Goal: Transaction & Acquisition: Download file/media

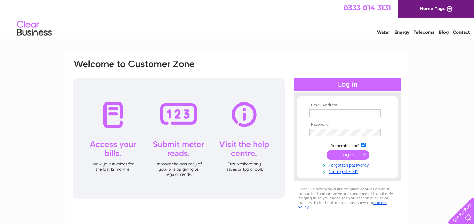
type input "[EMAIL_ADDRESS][DOMAIN_NAME]"
click at [342, 158] on input "submit" at bounding box center [347, 155] width 43 height 10
click at [352, 154] on input "submit" at bounding box center [347, 155] width 43 height 10
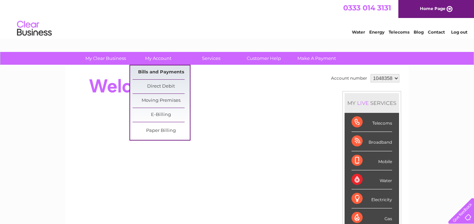
click at [160, 75] on link "Bills and Payments" at bounding box center [161, 73] width 57 height 14
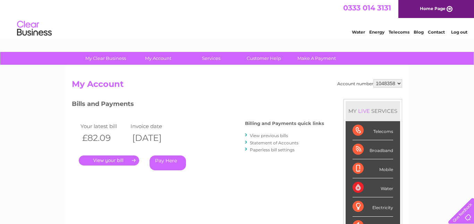
click at [266, 137] on link "View previous bills" at bounding box center [269, 135] width 38 height 5
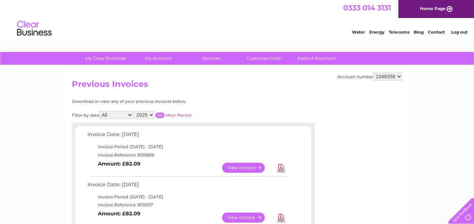
scroll to position [196, 0]
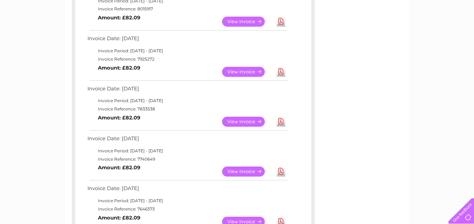
click at [237, 122] on link "View" at bounding box center [247, 122] width 51 height 10
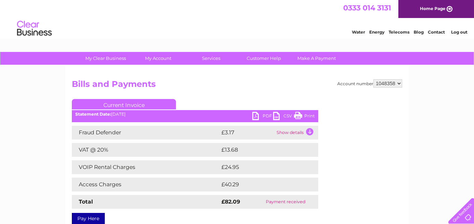
click at [257, 118] on link "PDF" at bounding box center [262, 117] width 21 height 10
click at [296, 114] on link "Print" at bounding box center [304, 117] width 21 height 10
click at [254, 114] on link "PDF" at bounding box center [262, 117] width 21 height 10
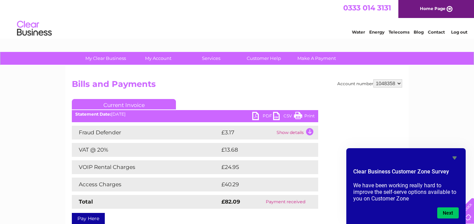
click at [8, 69] on div "My Clear Business Login Details My Details My Preferences Link Account My Accou…" at bounding box center [237, 215] width 474 height 326
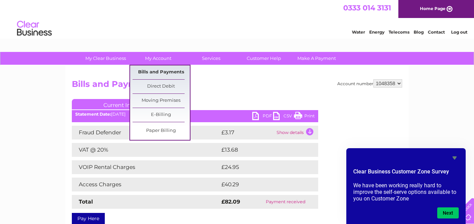
click at [161, 74] on link "Bills and Payments" at bounding box center [161, 73] width 57 height 14
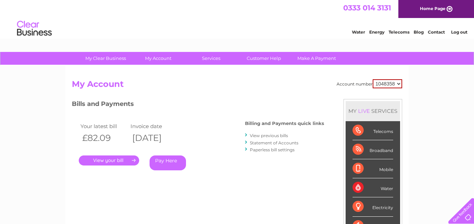
click at [254, 137] on link "View previous bills" at bounding box center [269, 135] width 38 height 5
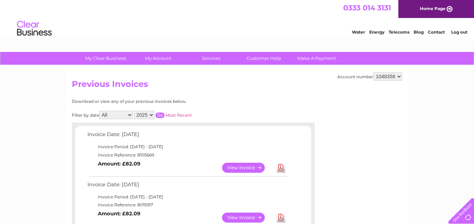
click at [279, 216] on link "Download" at bounding box center [281, 218] width 9 height 10
